Goal: Task Accomplishment & Management: Manage account settings

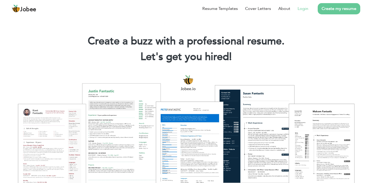
click at [303, 5] on link "Login" at bounding box center [302, 8] width 11 height 6
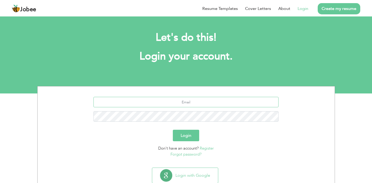
click at [183, 103] on input "text" at bounding box center [185, 102] width 185 height 10
type input "[EMAIL_ADDRESS][DOMAIN_NAME]"
click at [194, 137] on button "Login" at bounding box center [186, 135] width 26 height 11
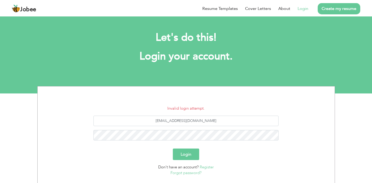
click at [188, 155] on button "Login" at bounding box center [186, 153] width 26 height 11
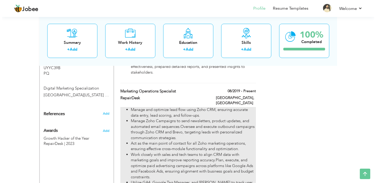
scroll to position [364, 0]
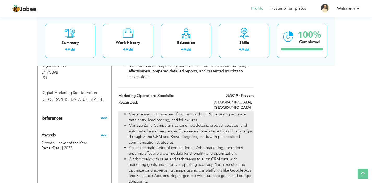
click at [245, 111] on li "Manage and optimize lead flow using Zoho CRM, ensuring accurate data entry, lea…" at bounding box center [191, 116] width 125 height 11
type input "Marketing Operations Specialist"
type input "RepairDesk"
type input "08/2019"
type input "[GEOGRAPHIC_DATA]"
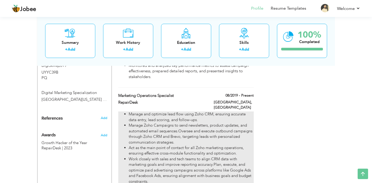
type input "[GEOGRAPHIC_DATA]"
checkbox input "true"
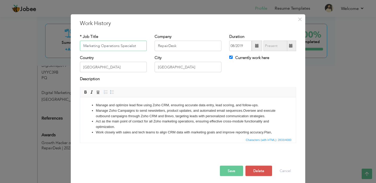
scroll to position [7, 0]
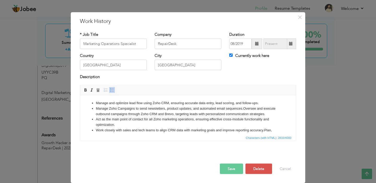
click at [139, 112] on li "Manage Zoho Campaigns to send newsletters, product updates, and automated email…" at bounding box center [188, 111] width 184 height 11
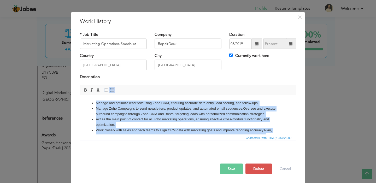
copy ul "Manage and optimize lead flow using Zoho CRM, ensuring accurate data entry, lea…"
